Goal: Find specific page/section: Find specific page/section

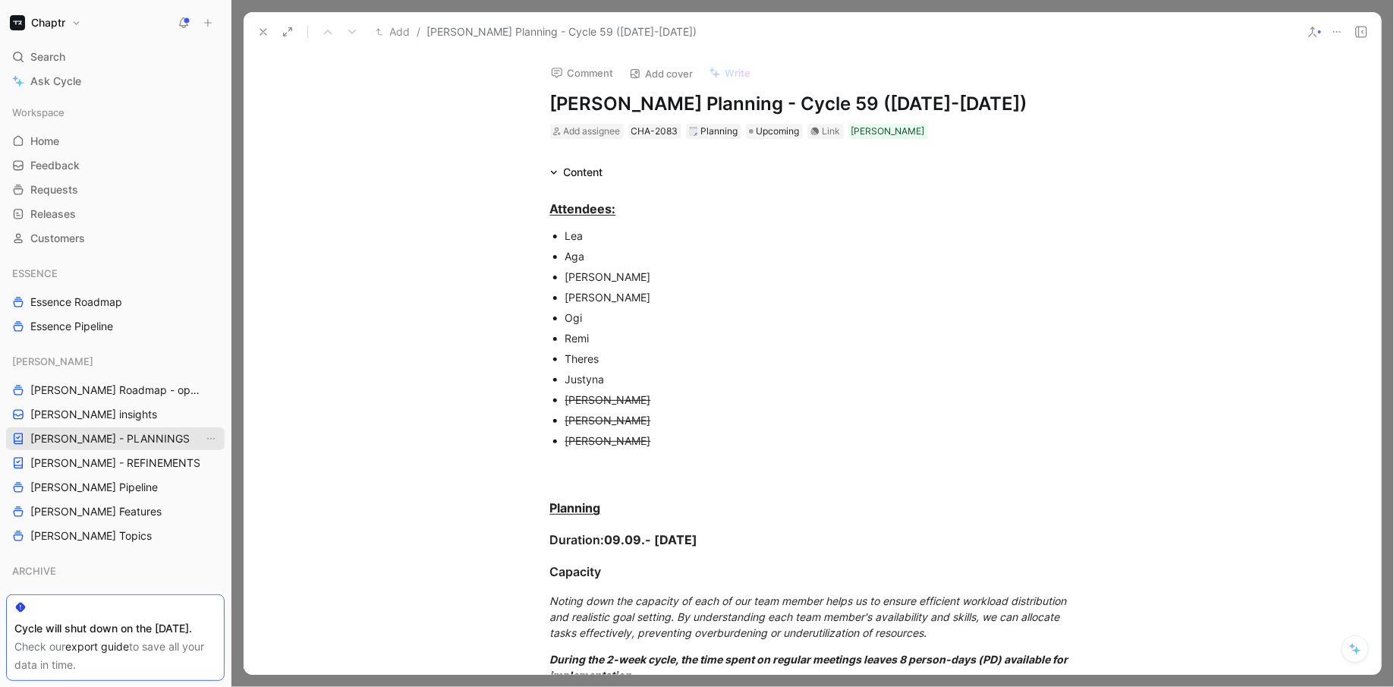
click at [76, 432] on span "[PERSON_NAME] - PLANNINGS" at bounding box center [109, 438] width 159 height 15
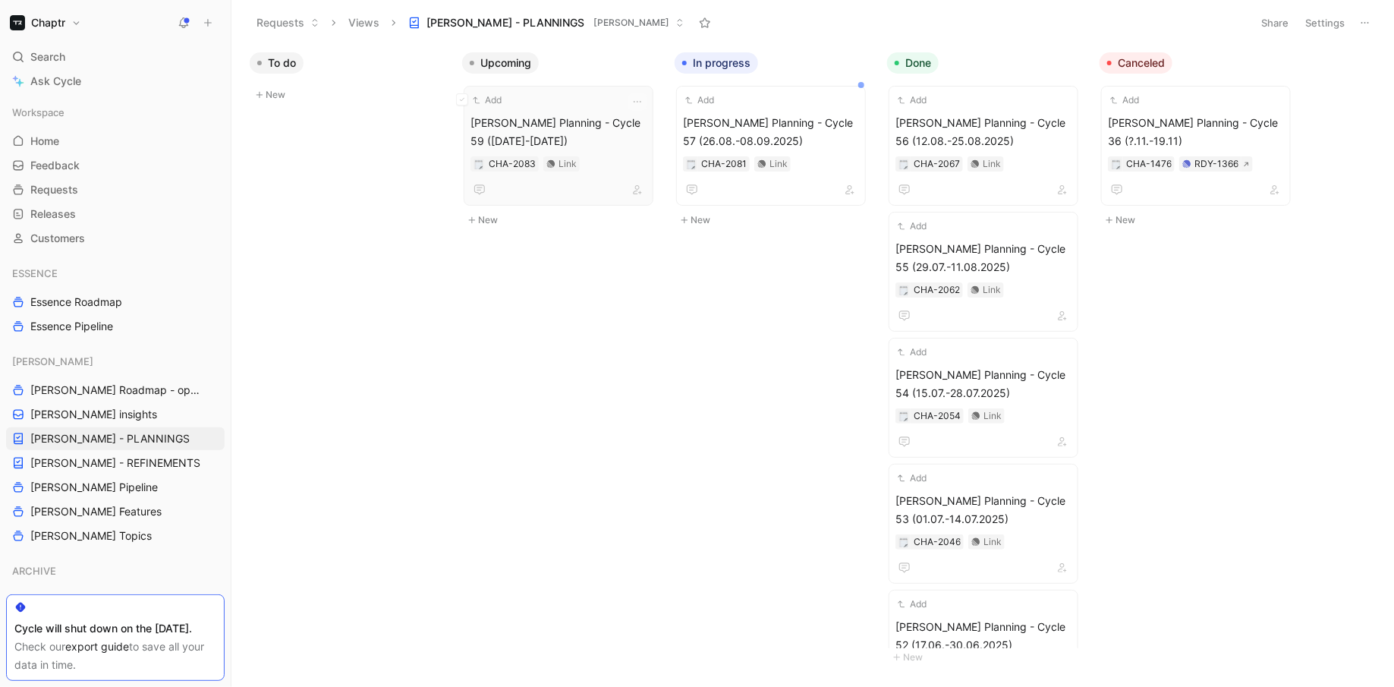
click at [615, 128] on span "[PERSON_NAME] Planning - Cycle 59 ([DATE]-[DATE])" at bounding box center [559, 132] width 176 height 36
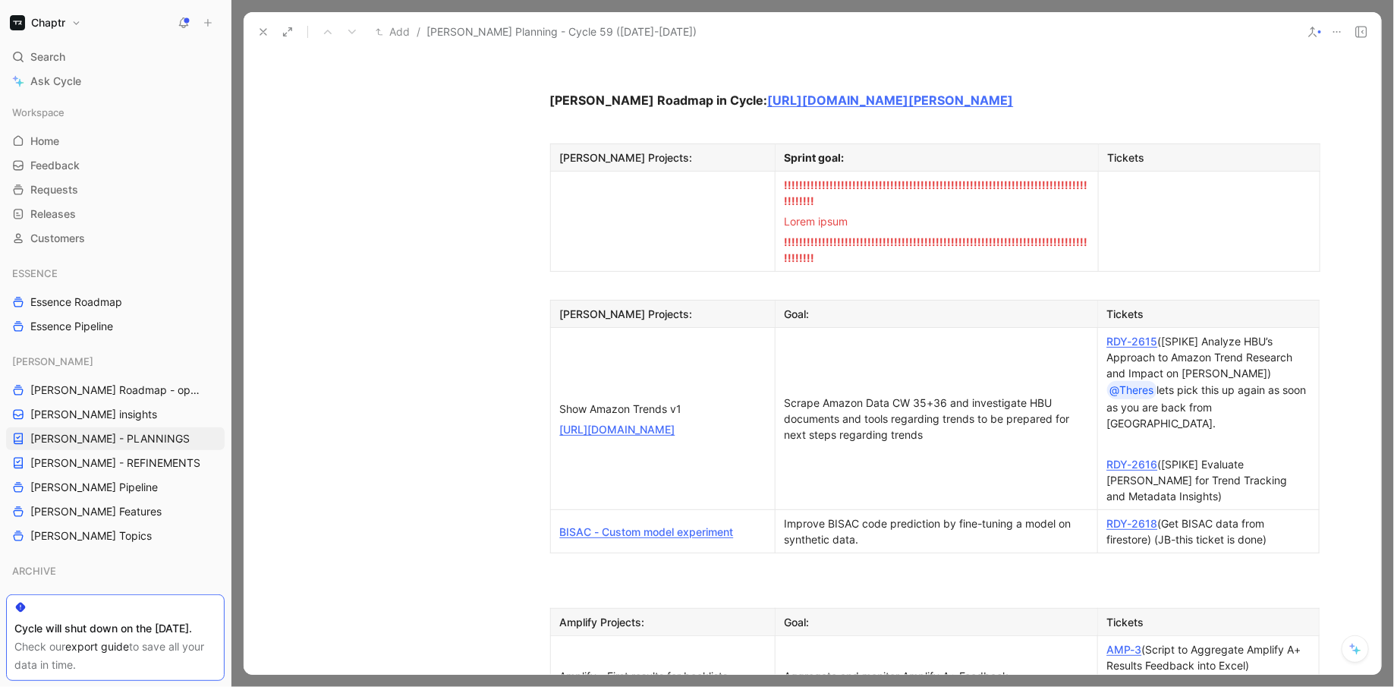
scroll to position [1160, 0]
click at [1126, 515] on link "RDY-2618" at bounding box center [1132, 521] width 51 height 13
click at [839, 514] on div "Improve BISAC code prediction by fine-tuning a model on synthetic data." at bounding box center [937, 530] width 304 height 32
click at [540, 329] on button "button" at bounding box center [541, 339] width 23 height 23
click at [582, 389] on div "Delete row" at bounding box center [551, 395] width 74 height 18
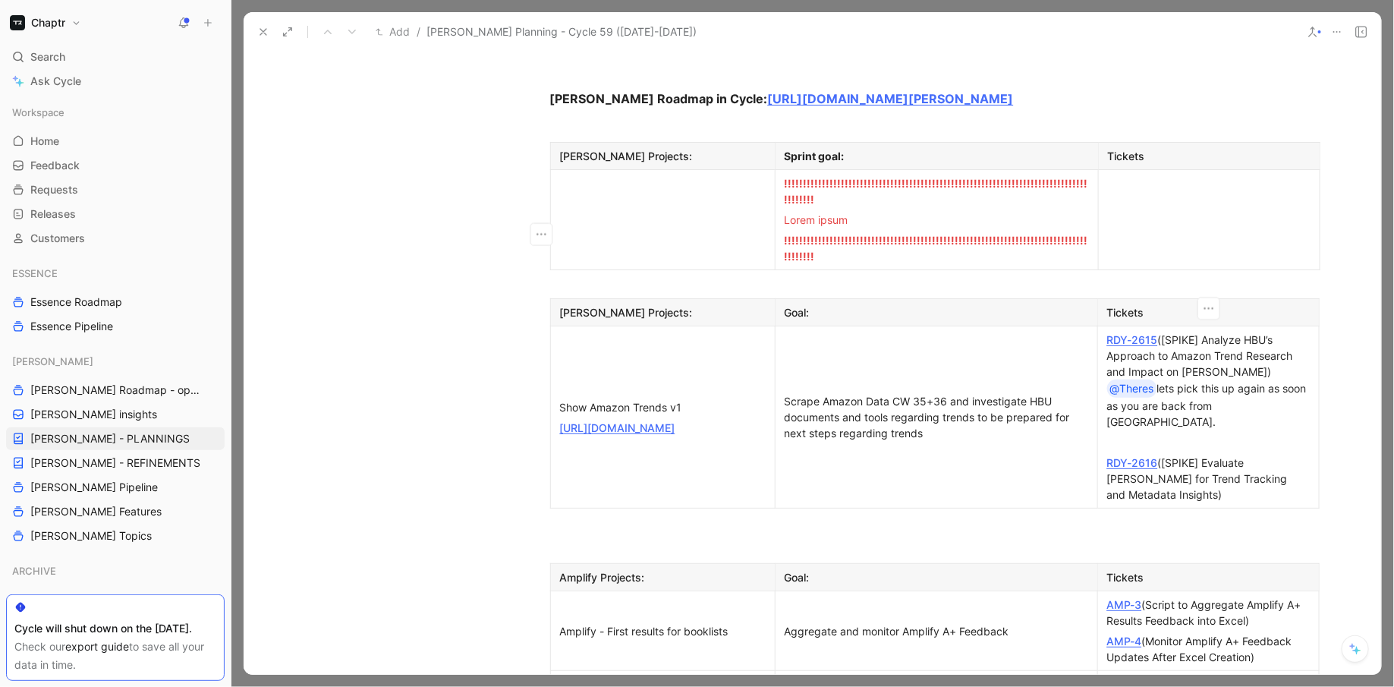
click at [1197, 455] on div "RDY-2616 ([[PERSON_NAME]] Evaluate [PERSON_NAME] for Trend Tracking and Metadat…" at bounding box center [1208, 479] width 203 height 48
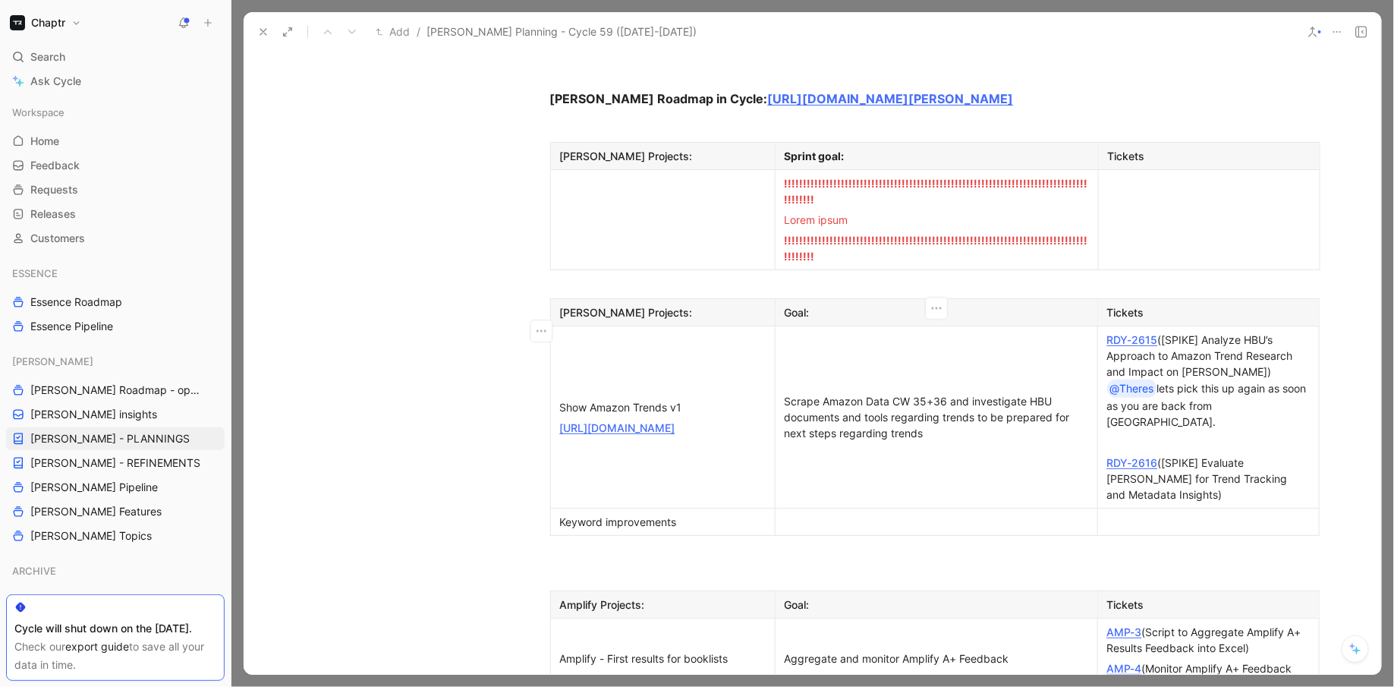
click at [895, 514] on div at bounding box center [937, 522] width 304 height 16
click at [865, 393] on div "Scrape Amazon Data CW 35+36 and investigate HBU documents and tools regarding t…" at bounding box center [937, 417] width 304 height 48
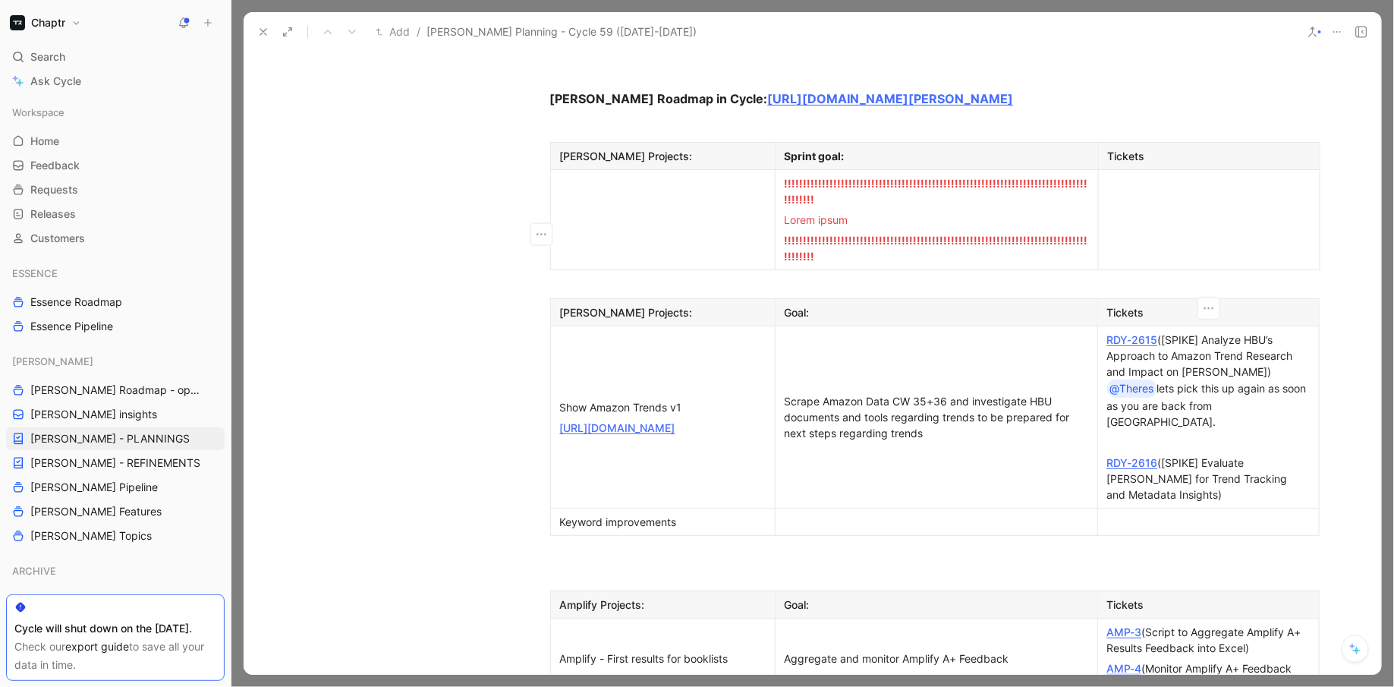
click at [1138, 456] on link "RDY-2616" at bounding box center [1132, 462] width 51 height 13
click at [1129, 333] on link "RDY-2615" at bounding box center [1132, 339] width 51 height 13
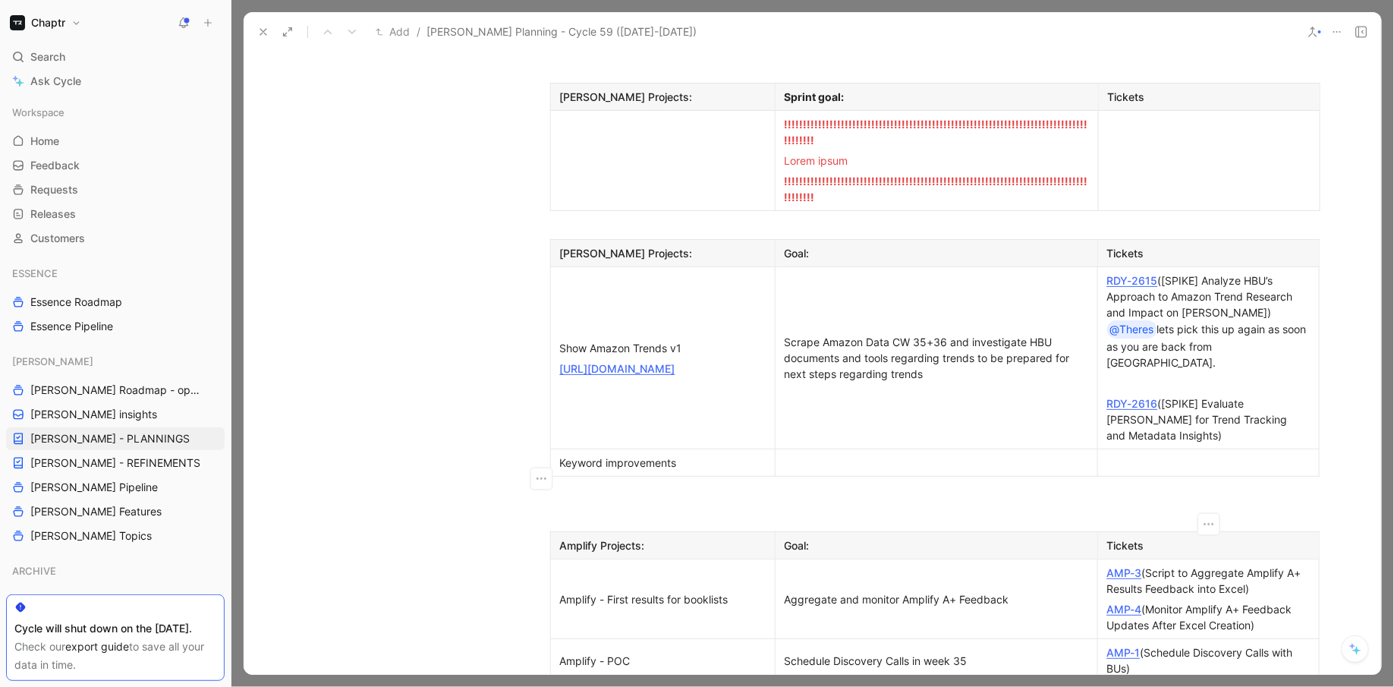
click at [1128, 646] on link "AMP-1" at bounding box center [1123, 652] width 33 height 13
